Goal: Information Seeking & Learning: Learn about a topic

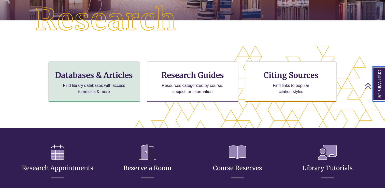
scroll to position [122, 342]
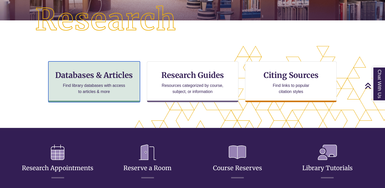
click at [107, 80] on div "Databases & Articles Find library databases with access to articles & more" at bounding box center [94, 81] width 92 height 41
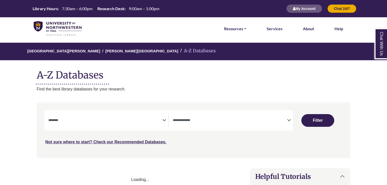
select select "Database Subject Filter"
select select "Database Types Filter"
select select "Database Subject Filter"
select select "Database Types Filter"
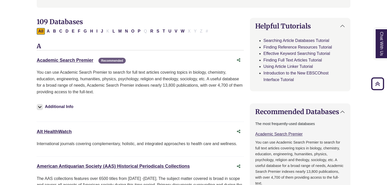
scroll to position [151, 0]
click at [126, 29] on button "N" at bounding box center [126, 31] width 6 height 7
select select "Database Subject Filter"
select select "Database Types Filter"
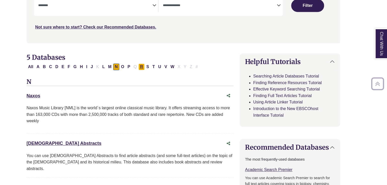
scroll to position [0, 10]
